Goal: Information Seeking & Learning: Learn about a topic

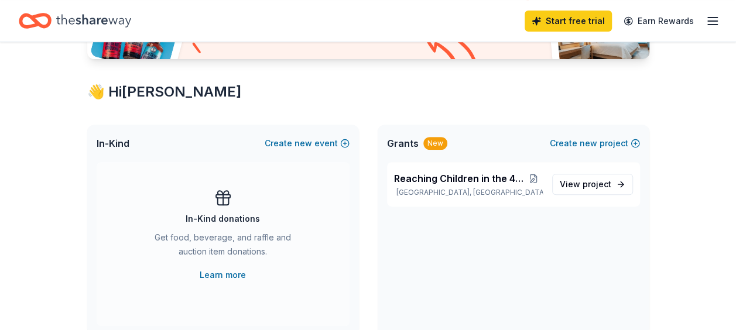
scroll to position [170, 0]
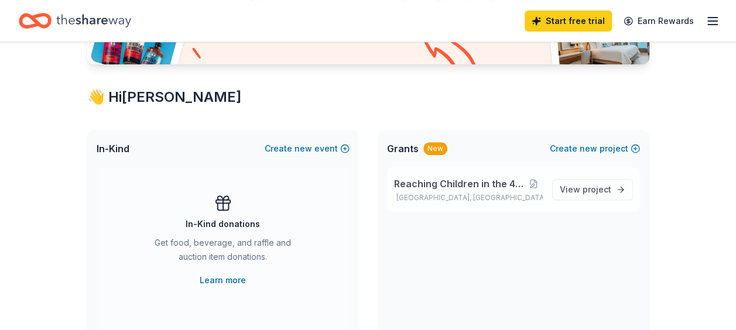
click at [467, 179] on span "Reaching Children in the 4-14 Window" at bounding box center [459, 184] width 131 height 14
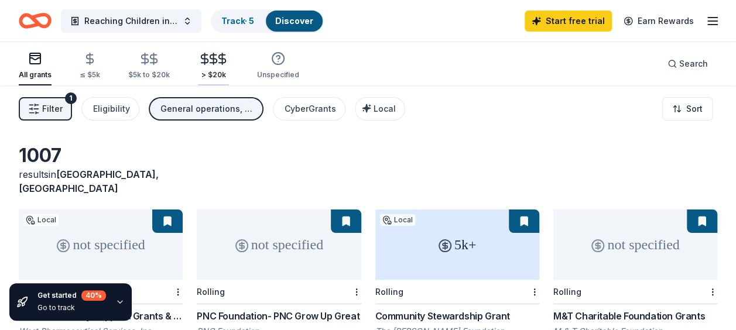
click at [216, 61] on icon "button" at bounding box center [222, 58] width 13 height 13
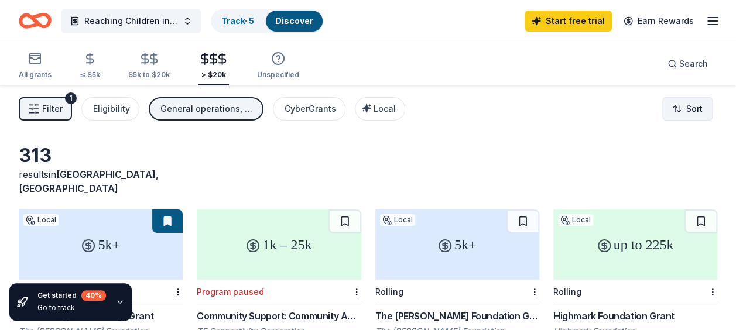
click at [687, 108] on html "Reaching Children in the 4-14 Window Track · 5 Discover Start free trial Earn R…" at bounding box center [368, 165] width 736 height 330
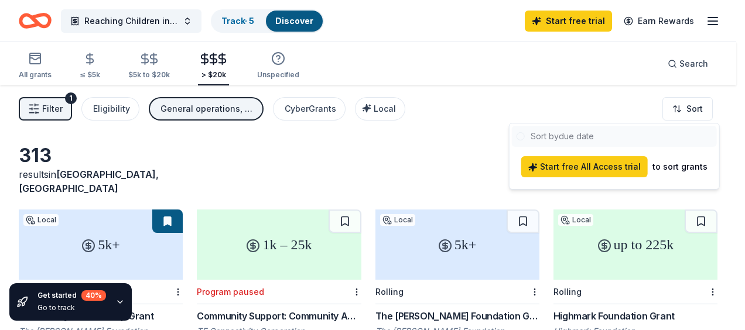
click at [377, 114] on html "Reaching Children in the 4-14 Window Track · 5 Discover Start free trial Earn R…" at bounding box center [372, 165] width 745 height 330
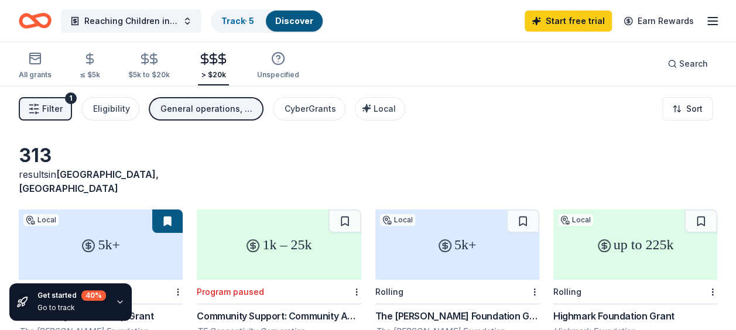
click at [377, 114] on div "Local" at bounding box center [381, 109] width 29 height 14
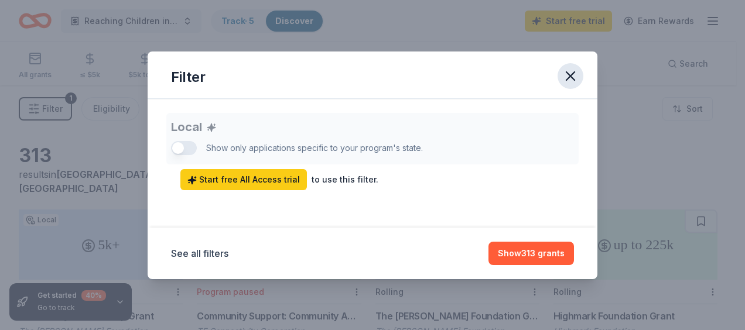
click at [570, 73] on icon "button" at bounding box center [570, 76] width 16 height 16
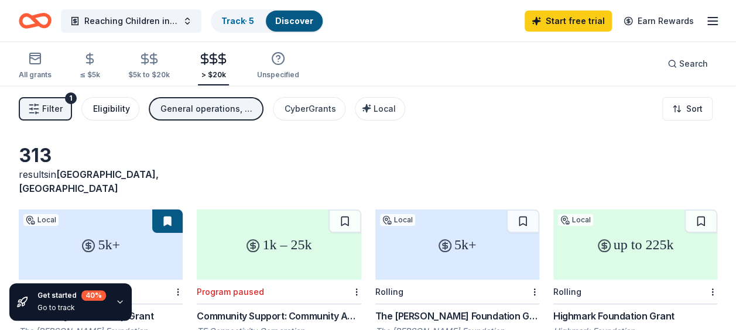
click at [103, 109] on div "Eligibility" at bounding box center [111, 109] width 37 height 14
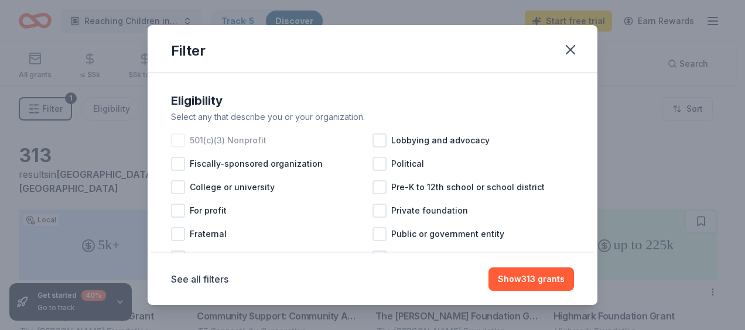
click at [176, 141] on div at bounding box center [178, 141] width 14 height 14
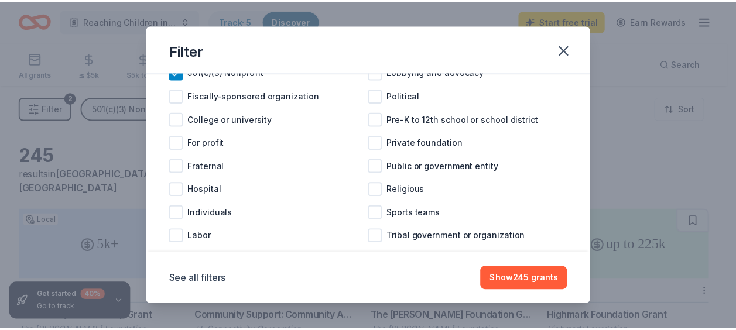
scroll to position [90, 0]
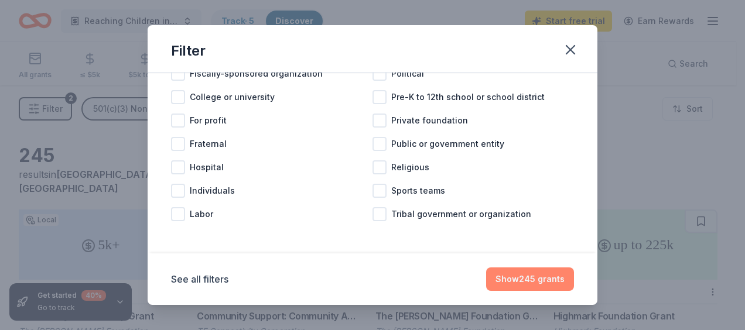
click at [538, 282] on button "Show 245 grants" at bounding box center [530, 279] width 88 height 23
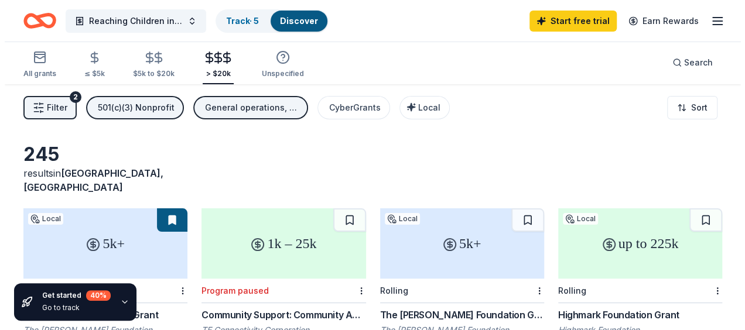
scroll to position [0, 0]
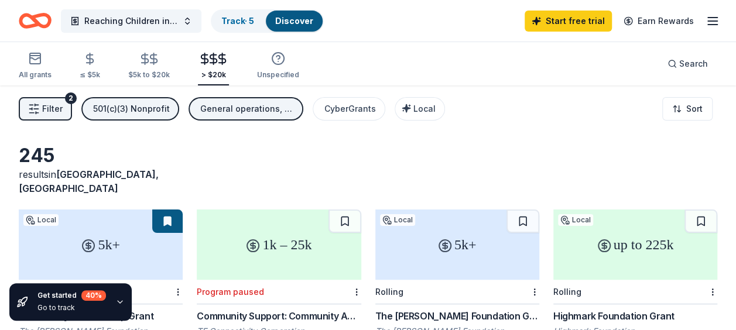
click at [272, 111] on div "General operations, Projects & programming, Education, Other" at bounding box center [247, 109] width 94 height 14
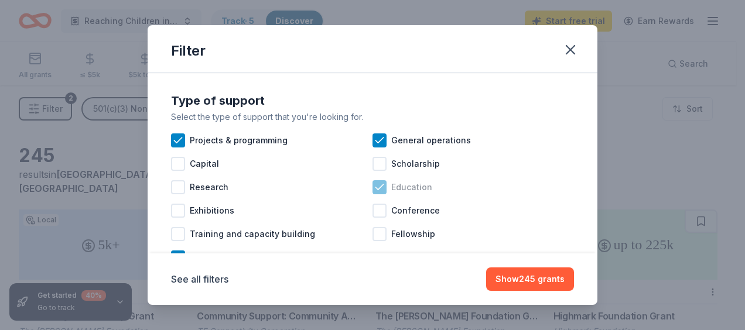
click at [380, 189] on icon at bounding box center [380, 188] width 12 height 12
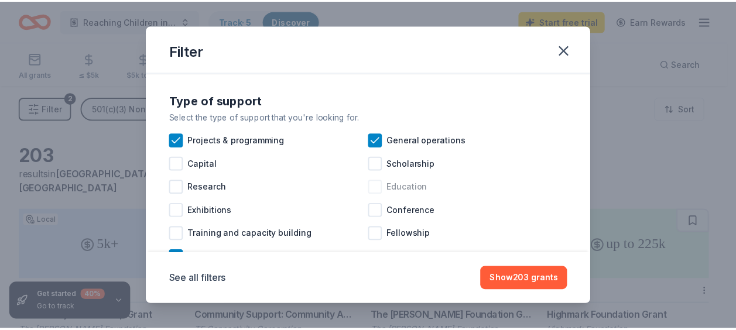
scroll to position [43, 0]
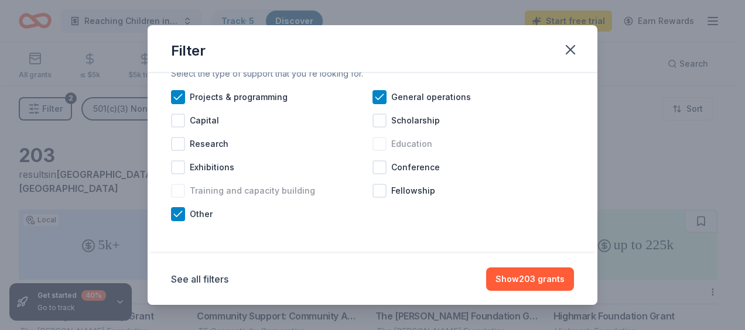
click at [183, 190] on div at bounding box center [178, 191] width 14 height 14
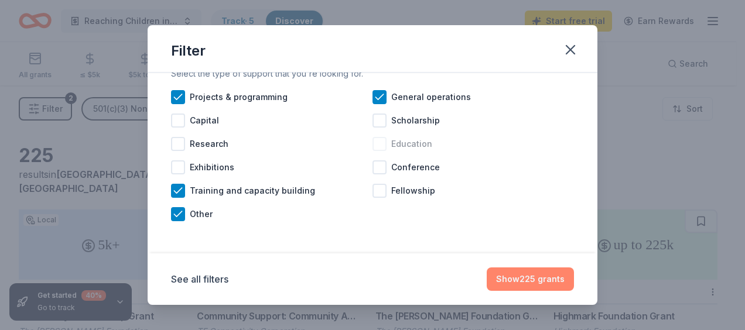
click at [534, 276] on button "Show 225 grants" at bounding box center [530, 279] width 87 height 23
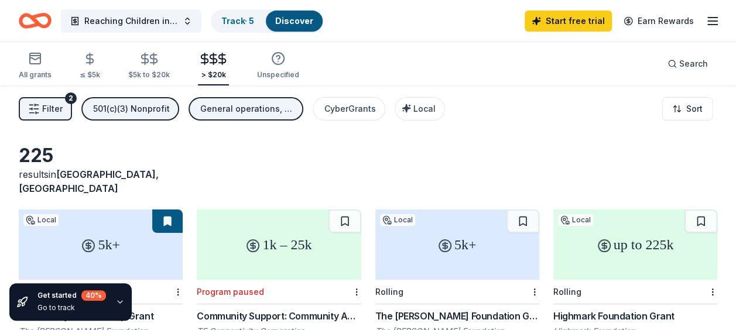
click at [263, 109] on div "General operations, Projects & programming, Other, Training and capacity buildi…" at bounding box center [247, 109] width 94 height 14
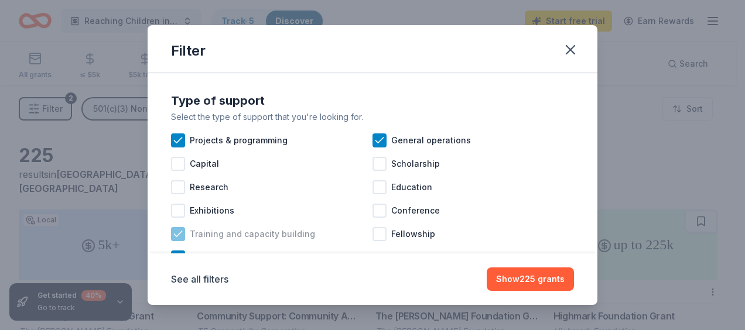
click at [174, 232] on icon at bounding box center [178, 234] width 12 height 12
click at [523, 281] on button "Show 203 grants" at bounding box center [530, 279] width 88 height 23
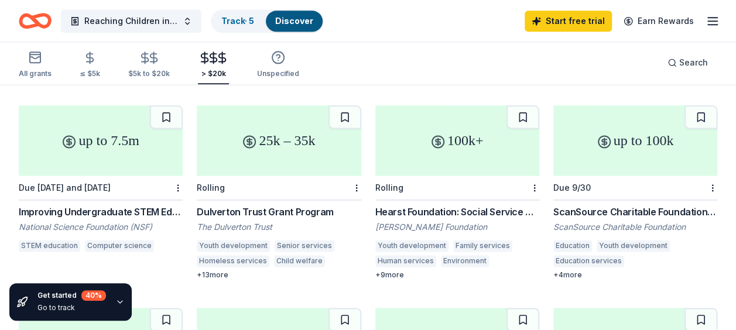
scroll to position [710, 0]
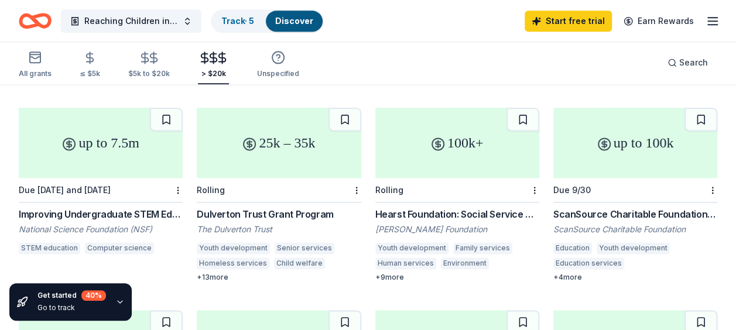
click at [455, 207] on div "Hearst Foundation: Social Service Grant" at bounding box center [458, 214] width 164 height 14
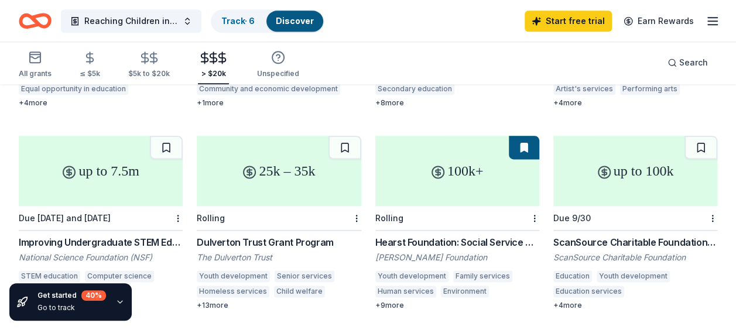
scroll to position [675, 0]
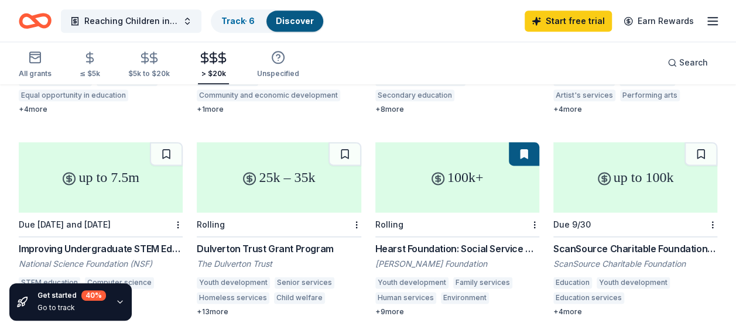
click at [628, 153] on div "up to 100k" at bounding box center [636, 177] width 164 height 70
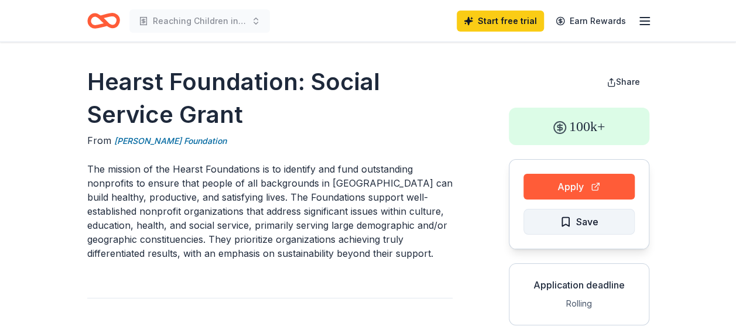
click at [563, 228] on span "Save" at bounding box center [579, 221] width 39 height 15
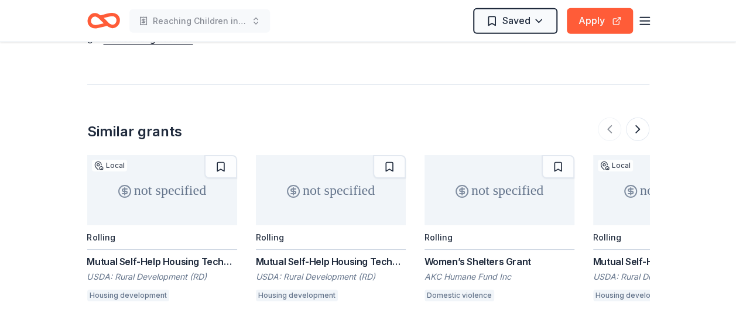
scroll to position [1810, 0]
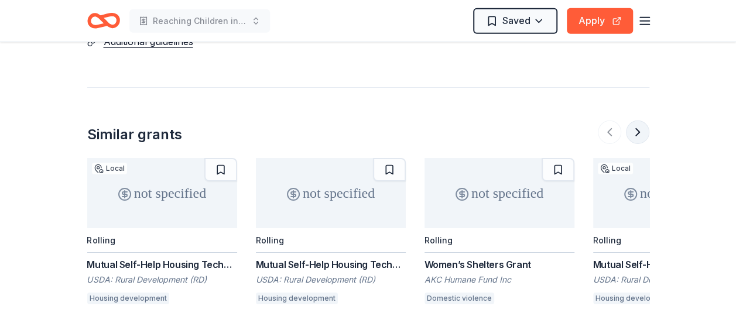
click at [631, 130] on button at bounding box center [637, 132] width 23 height 23
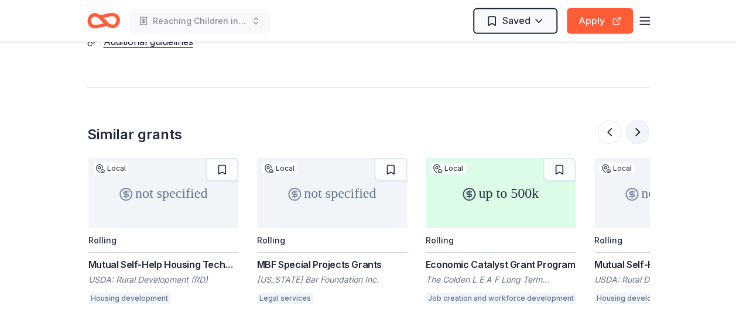
scroll to position [0, 506]
click at [631, 130] on button at bounding box center [637, 132] width 23 height 23
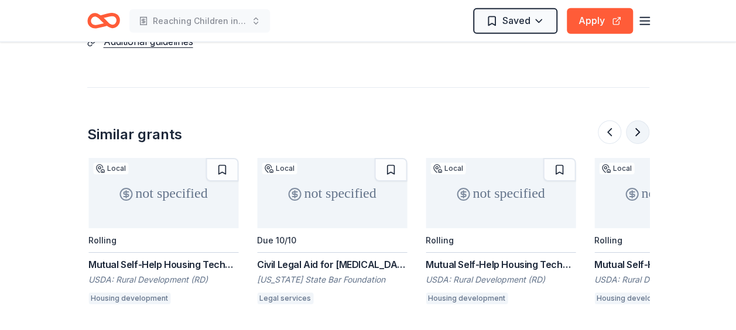
scroll to position [0, 1012]
click at [631, 130] on button at bounding box center [637, 132] width 23 height 23
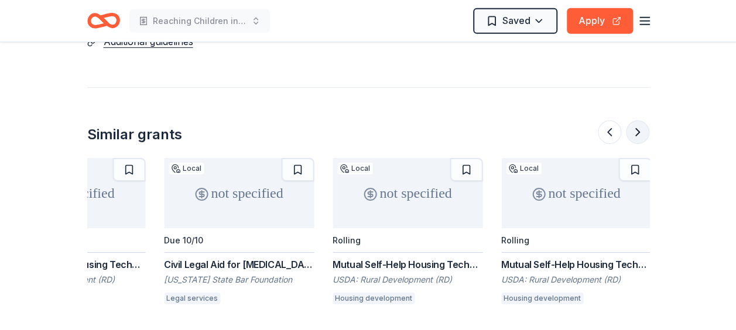
scroll to position [0, 1106]
click at [631, 130] on div at bounding box center [624, 132] width 52 height 23
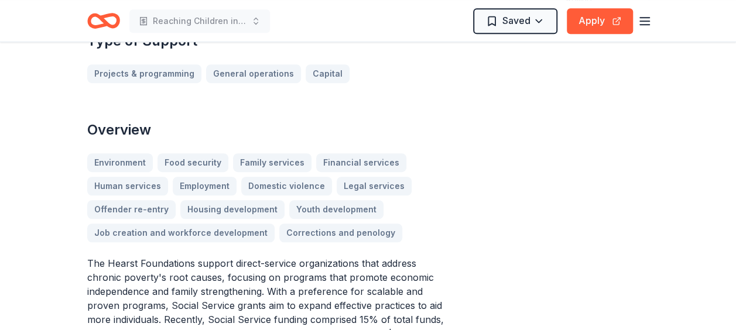
scroll to position [0, 0]
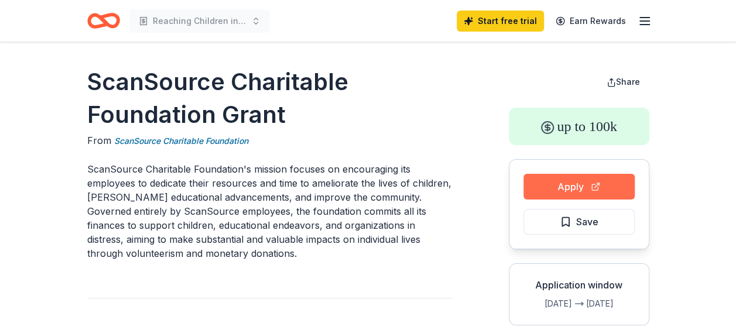
click at [555, 186] on button "Apply" at bounding box center [579, 187] width 111 height 26
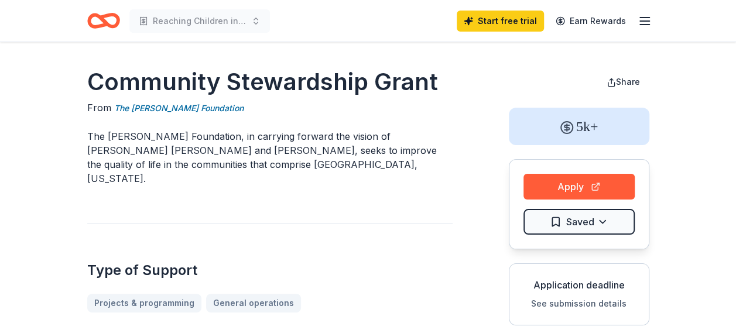
drag, startPoint x: 0, startPoint y: 0, endPoint x: 346, endPoint y: 265, distance: 435.8
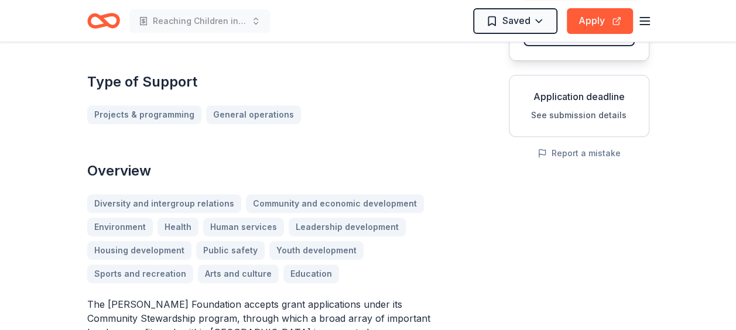
scroll to position [187, 0]
click at [574, 117] on button "See submission details" at bounding box center [578, 117] width 95 height 14
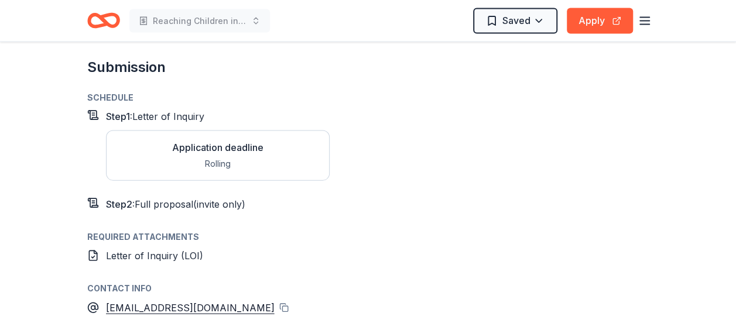
scroll to position [1206, 0]
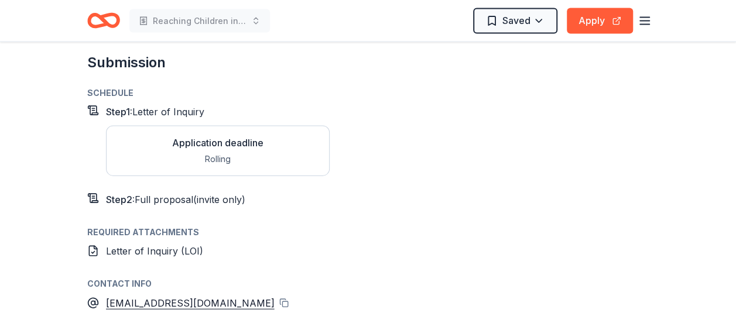
click at [135, 245] on span "Letter of Inquiry (LOI)" at bounding box center [154, 251] width 97 height 12
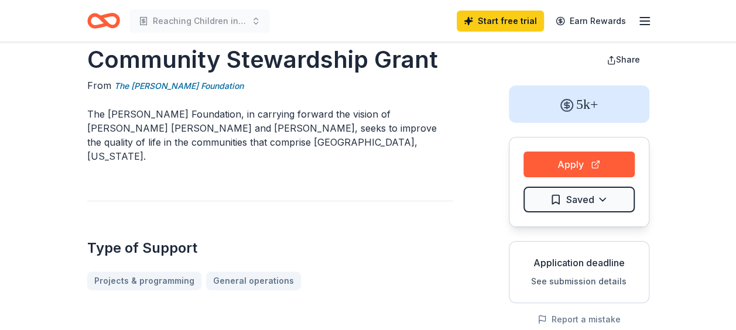
scroll to position [0, 0]
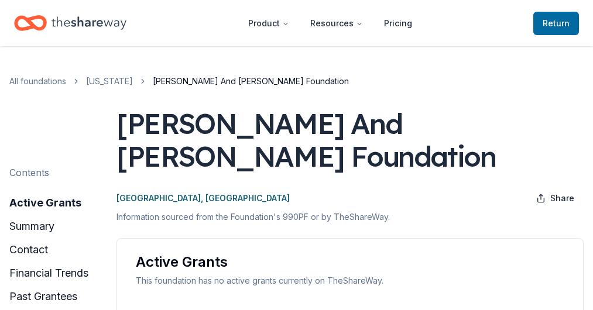
scroll to position [117, 0]
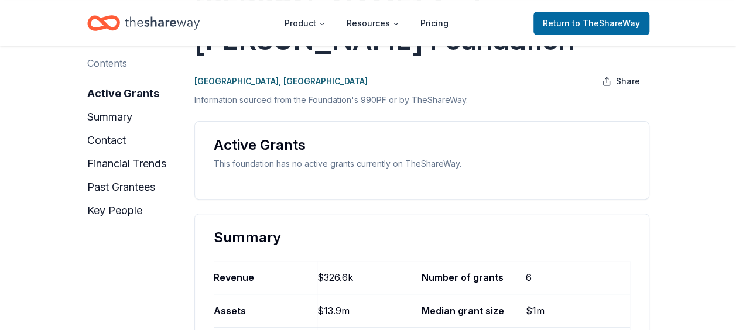
scroll to position [117, 0]
